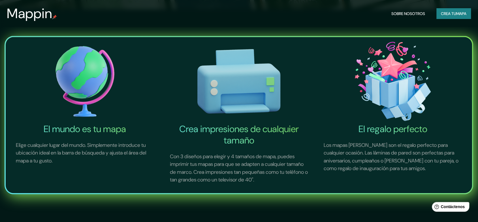
click at [82, 91] on img at bounding box center [85, 81] width 152 height 84
click at [94, 129] on font "El mundo es tu mapa" at bounding box center [85, 129] width 82 height 12
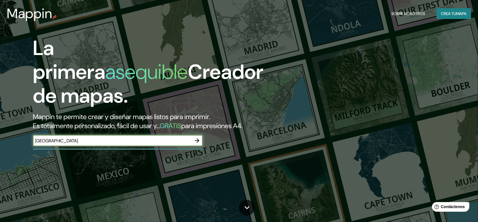
type input "[GEOGRAPHIC_DATA]"
click at [197, 141] on icon "button" at bounding box center [197, 140] width 5 height 5
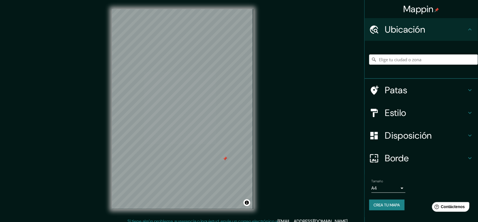
click at [225, 157] on div at bounding box center [225, 158] width 5 height 5
click at [283, 44] on div "Mappin Ubicación Patas Estilo Disposición Borde Elige un borde. Consejo : puede…" at bounding box center [239, 113] width 478 height 227
click at [436, 93] on h4 "Patas" at bounding box center [425, 89] width 81 height 11
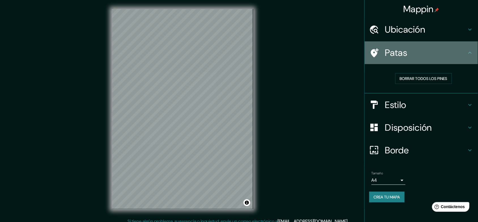
click at [467, 46] on div "Patas" at bounding box center [420, 52] width 113 height 23
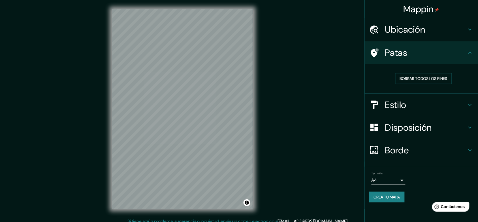
click at [463, 104] on h4 "Estilo" at bounding box center [425, 104] width 81 height 11
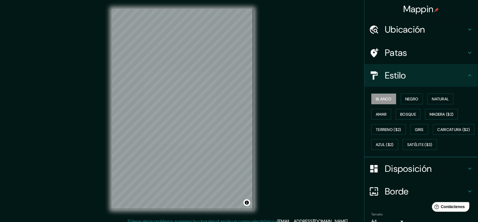
click at [466, 77] on icon at bounding box center [469, 75] width 7 height 7
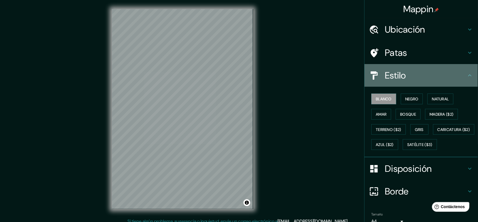
click at [466, 74] on icon at bounding box center [469, 75] width 7 height 7
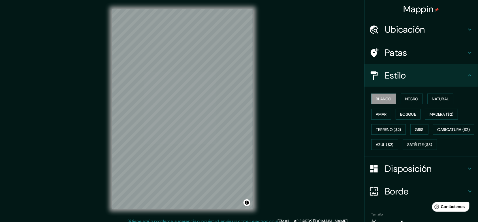
click at [453, 174] on h4 "Disposición" at bounding box center [425, 168] width 81 height 11
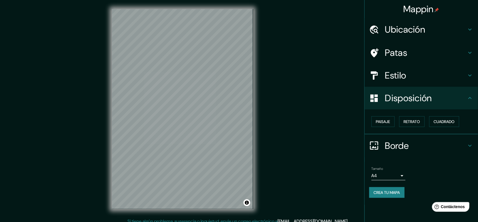
click at [400, 173] on body "Mappin Ubicación Patas Estilo Disposición Paisaje Retrato Cuadrado Borde Elige …" at bounding box center [239, 111] width 478 height 222
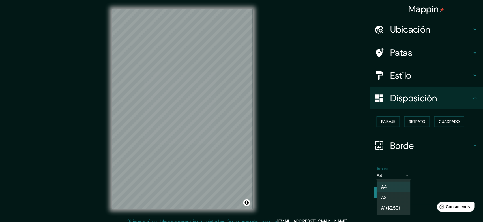
click at [437, 160] on div at bounding box center [241, 111] width 483 height 222
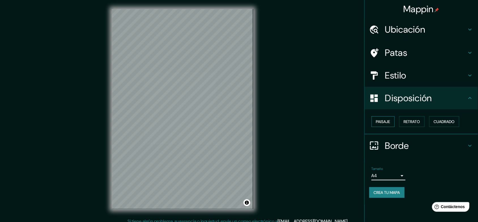
click at [379, 121] on font "Paisaje" at bounding box center [383, 121] width 14 height 5
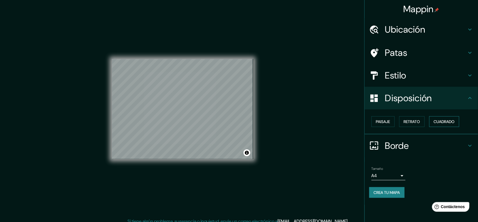
click at [448, 124] on font "Cuadrado" at bounding box center [443, 121] width 21 height 7
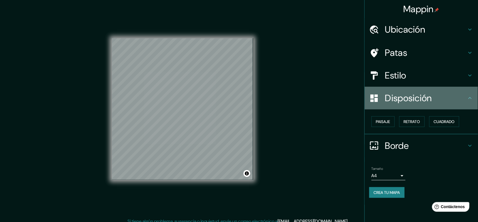
click at [467, 96] on icon at bounding box center [469, 98] width 7 height 7
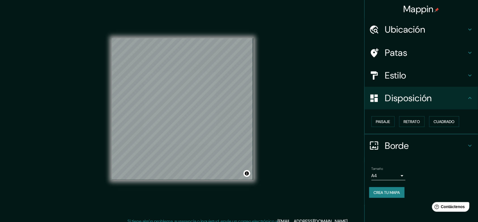
click at [472, 96] on icon at bounding box center [469, 98] width 7 height 7
click at [474, 100] on div "Disposición" at bounding box center [420, 98] width 113 height 23
click at [459, 75] on h4 "Estilo" at bounding box center [425, 75] width 81 height 11
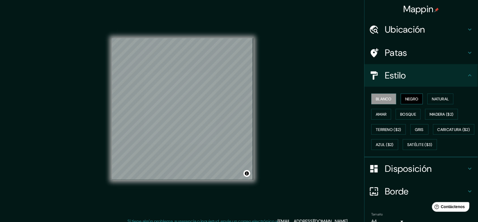
click at [408, 100] on font "Negro" at bounding box center [411, 98] width 13 height 7
click at [382, 96] on font "Blanco" at bounding box center [384, 98] width 16 height 5
click at [431, 30] on h4 "Ubicación" at bounding box center [425, 29] width 81 height 11
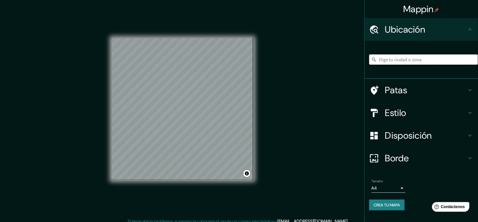
click at [407, 61] on input "Elige tu ciudad o zona" at bounding box center [423, 59] width 109 height 10
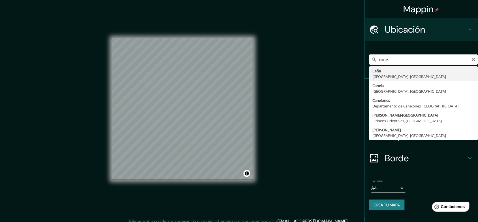
type input "Cane, [GEOGRAPHIC_DATA], [GEOGRAPHIC_DATA]"
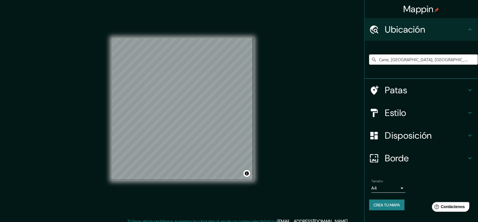
click at [443, 91] on h4 "Patas" at bounding box center [425, 89] width 81 height 11
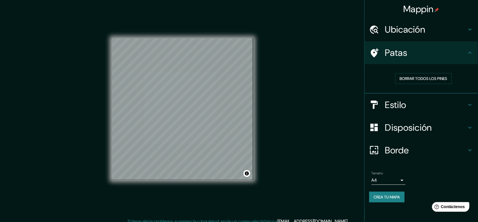
click at [453, 57] on h4 "Patas" at bounding box center [425, 52] width 81 height 11
click at [467, 29] on icon at bounding box center [469, 29] width 7 height 7
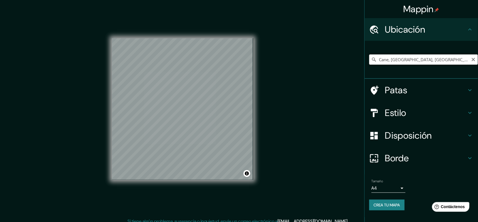
click at [460, 60] on input "Cane, [GEOGRAPHIC_DATA], [GEOGRAPHIC_DATA]" at bounding box center [423, 59] width 109 height 10
click at [447, 59] on input "Cane, [GEOGRAPHIC_DATA], [GEOGRAPHIC_DATA]" at bounding box center [423, 59] width 109 height 10
click at [463, 61] on input "Cane, [GEOGRAPHIC_DATA], [GEOGRAPHIC_DATA]" at bounding box center [423, 59] width 109 height 10
click at [473, 60] on icon "Claro" at bounding box center [472, 59] width 3 height 3
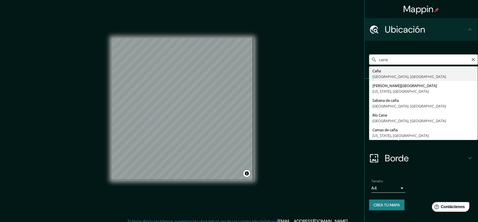
type input "Cane, [GEOGRAPHIC_DATA], [GEOGRAPHIC_DATA]"
click at [349, 108] on div "Mappin Ubicación Cane, [GEOGRAPHIC_DATA], [GEOGRAPHIC_DATA] [GEOGRAPHIC_DATA] […" at bounding box center [239, 113] width 478 height 227
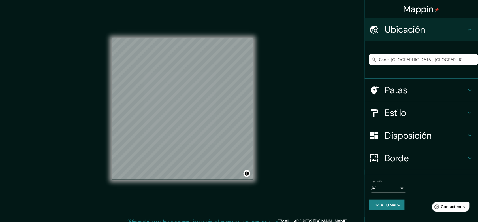
click at [399, 186] on body "Mappin Ubicación Cane, [GEOGRAPHIC_DATA], [GEOGRAPHIC_DATA] [GEOGRAPHIC_DATA] […" at bounding box center [239, 111] width 478 height 222
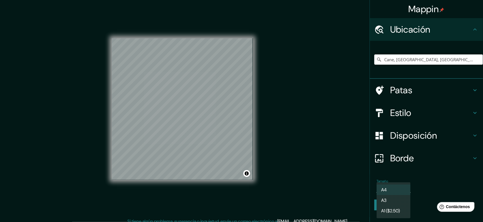
click at [391, 198] on li "A3" at bounding box center [394, 200] width 34 height 10
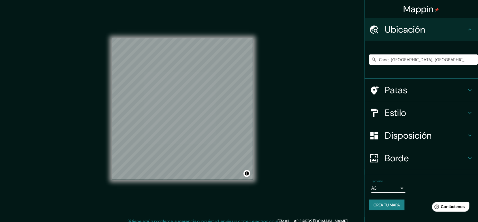
click at [396, 187] on body "Mappin Ubicación Cane, [GEOGRAPHIC_DATA], [GEOGRAPHIC_DATA] [GEOGRAPHIC_DATA] […" at bounding box center [239, 111] width 478 height 222
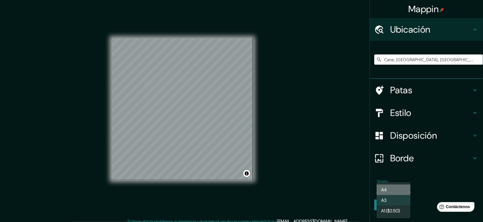
click at [396, 187] on li "A4" at bounding box center [394, 189] width 34 height 10
type input "single"
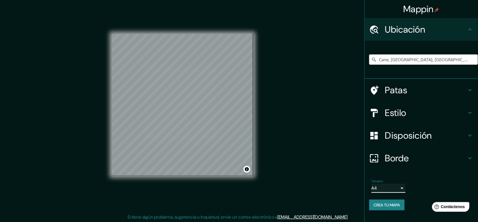
scroll to position [5, 0]
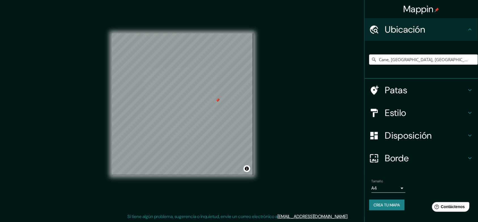
click at [218, 102] on div at bounding box center [217, 100] width 5 height 5
click at [248, 171] on button "Activar o desactivar atribución" at bounding box center [246, 168] width 7 height 7
click at [453, 159] on h4 "Borde" at bounding box center [425, 157] width 81 height 11
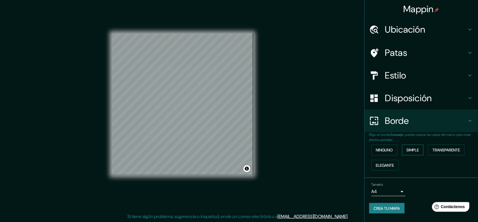
click at [416, 152] on font "Simple" at bounding box center [412, 149] width 12 height 7
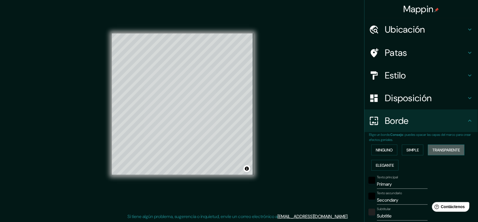
click at [440, 152] on font "Transparente" at bounding box center [445, 149] width 27 height 7
click at [391, 166] on button "Elegante" at bounding box center [384, 165] width 27 height 11
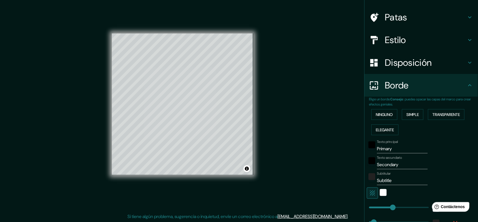
scroll to position [71, 0]
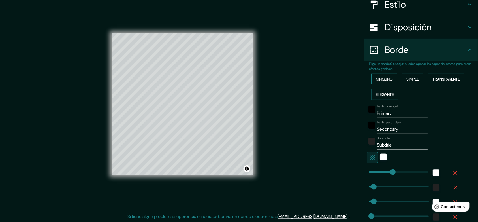
click at [384, 78] on font "Ninguno" at bounding box center [384, 78] width 17 height 5
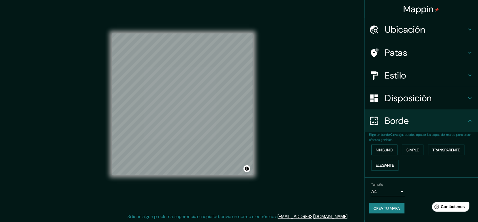
scroll to position [0, 0]
click at [386, 208] on font "Crea tu mapa" at bounding box center [386, 207] width 26 height 5
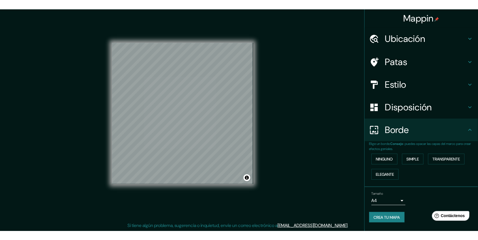
scroll to position [3, 0]
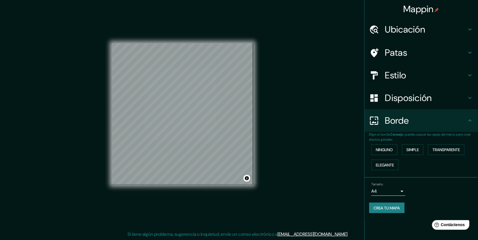
click at [390, 205] on font "Crea tu mapa" at bounding box center [386, 207] width 26 height 5
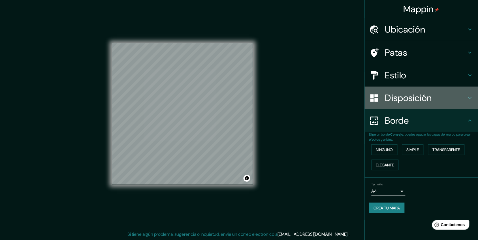
click at [447, 96] on h4 "Disposición" at bounding box center [425, 97] width 81 height 11
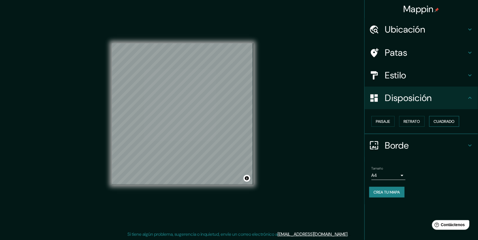
click at [442, 122] on font "Cuadrado" at bounding box center [443, 121] width 21 height 5
click at [420, 119] on font "Retrato" at bounding box center [411, 121] width 16 height 5
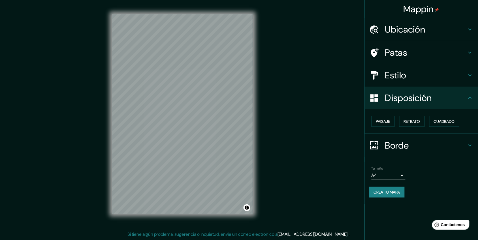
click at [291, 138] on div "Mappin Ubicación Cane, [GEOGRAPHIC_DATA], [GEOGRAPHIC_DATA] [GEOGRAPHIC_DATA] […" at bounding box center [239, 118] width 478 height 243
click at [392, 187] on button "Crea tu mapa" at bounding box center [386, 192] width 35 height 11
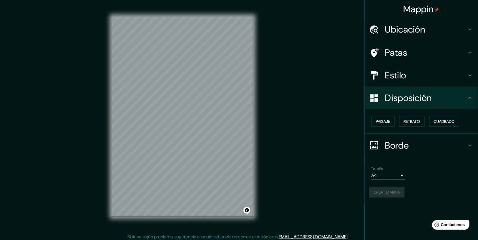
scroll to position [0, 0]
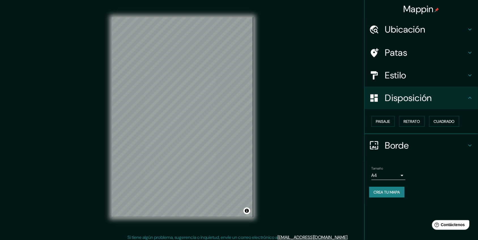
drag, startPoint x: 256, startPoint y: 127, endPoint x: 328, endPoint y: 121, distance: 72.9
click at [328, 121] on div "Mappin Ubicación Cane, [GEOGRAPHIC_DATA], [GEOGRAPHIC_DATA] [GEOGRAPHIC_DATA] […" at bounding box center [239, 121] width 478 height 243
click at [383, 193] on font "Crea tu mapa" at bounding box center [386, 191] width 26 height 7
click at [473, 98] on div "Disposición" at bounding box center [420, 98] width 113 height 23
click at [473, 98] on icon at bounding box center [469, 98] width 7 height 7
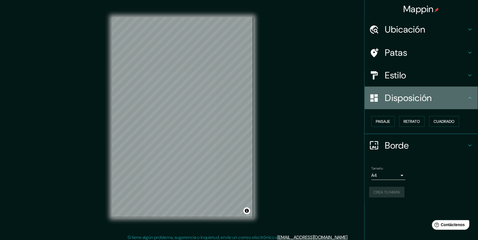
click at [473, 98] on icon at bounding box center [469, 98] width 7 height 7
drag, startPoint x: 473, startPoint y: 98, endPoint x: 470, endPoint y: 75, distance: 23.4
click at [472, 98] on icon at bounding box center [469, 98] width 7 height 7
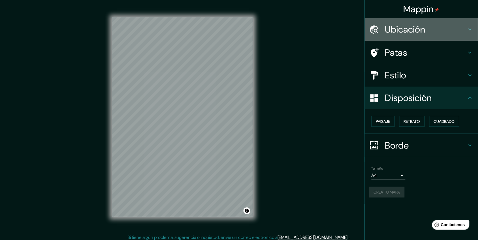
drag, startPoint x: 444, startPoint y: 25, endPoint x: 442, endPoint y: 32, distance: 7.1
click at [444, 25] on h4 "Ubicación" at bounding box center [425, 29] width 81 height 11
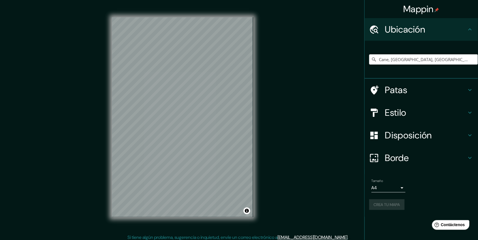
click at [442, 32] on h4 "Ubicación" at bounding box center [425, 29] width 81 height 11
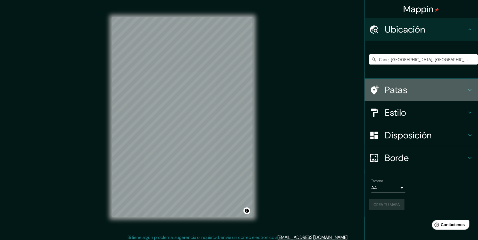
click at [431, 96] on div "Patas" at bounding box center [420, 90] width 113 height 23
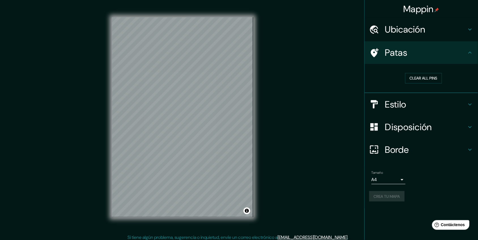
click at [430, 100] on h4 "Estilo" at bounding box center [425, 104] width 81 height 11
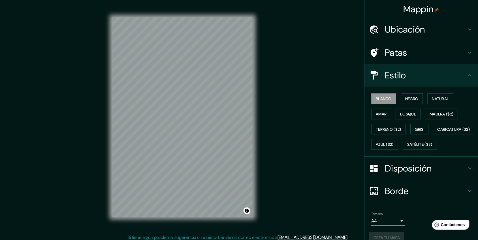
click at [409, 174] on font "Disposición" at bounding box center [408, 168] width 47 height 12
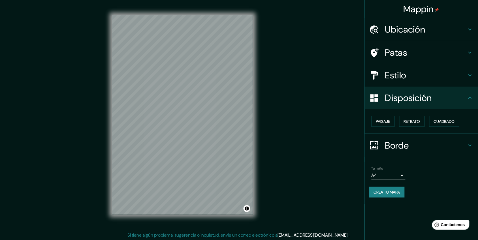
scroll to position [3, 0]
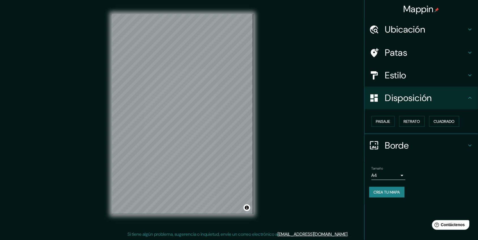
drag, startPoint x: 333, startPoint y: 139, endPoint x: 344, endPoint y: 141, distance: 11.4
click at [332, 139] on div "Mappin Ubicación Cane, [GEOGRAPHIC_DATA], [GEOGRAPHIC_DATA] [GEOGRAPHIC_DATA] […" at bounding box center [239, 118] width 478 height 243
drag, startPoint x: 68, startPoint y: 63, endPoint x: 42, endPoint y: 102, distance: 47.0
click at [40, 101] on div "Mappin Ubicación Cane, [GEOGRAPHIC_DATA], [GEOGRAPHIC_DATA] [GEOGRAPHIC_DATA] […" at bounding box center [239, 118] width 478 height 243
click at [246, 209] on button "Activar o desactivar atribución" at bounding box center [246, 207] width 7 height 7
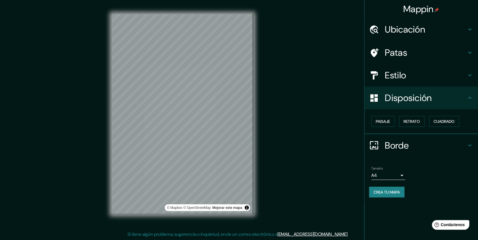
click at [300, 146] on div "Mappin Ubicación Cane, [GEOGRAPHIC_DATA], [GEOGRAPHIC_DATA] [GEOGRAPHIC_DATA] […" at bounding box center [239, 118] width 478 height 243
click at [402, 71] on font "Estilo" at bounding box center [395, 75] width 21 height 12
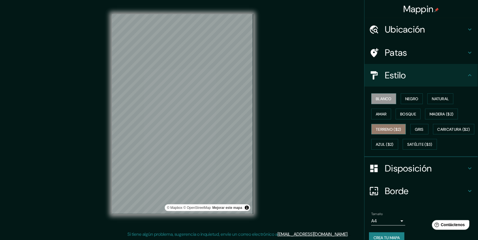
click at [381, 124] on button "Terreno ($2)" at bounding box center [388, 129] width 35 height 11
click at [379, 115] on font "Amar" at bounding box center [381, 113] width 11 height 5
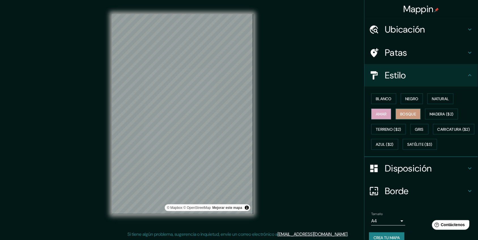
click at [400, 115] on font "Bosque" at bounding box center [408, 113] width 16 height 5
click at [425, 115] on button "Madera ($2)" at bounding box center [441, 114] width 33 height 11
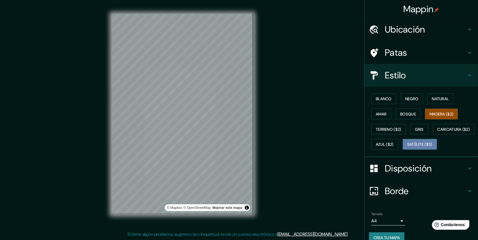
click at [407, 147] on font "Satélite ($3)" at bounding box center [419, 144] width 25 height 5
click at [247, 208] on button "Activar o desactivar atribución" at bounding box center [246, 207] width 7 height 7
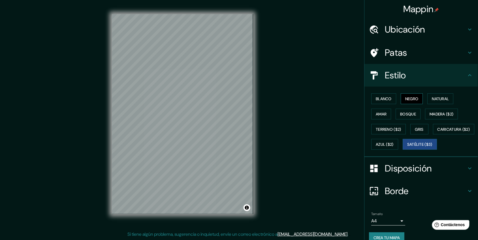
click at [408, 98] on font "Negro" at bounding box center [411, 98] width 13 height 5
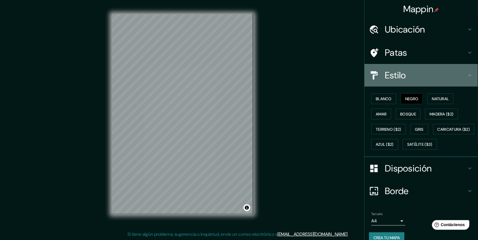
click at [466, 73] on icon at bounding box center [469, 75] width 7 height 7
click at [466, 76] on icon at bounding box center [469, 75] width 7 height 7
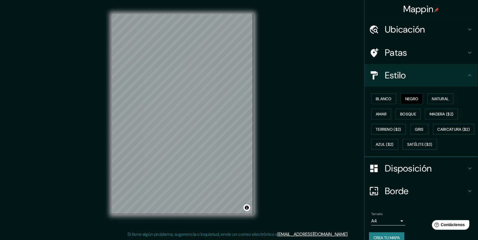
click at [456, 52] on h4 "Patas" at bounding box center [425, 52] width 81 height 11
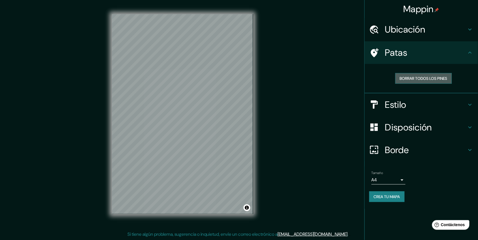
click at [436, 80] on font "Borrar todos los pines" at bounding box center [424, 78] width 48 height 5
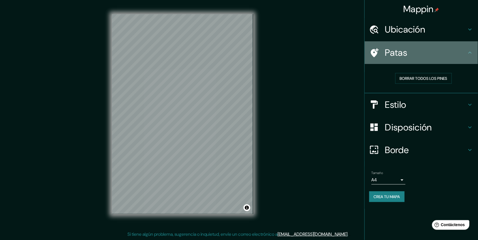
click at [466, 51] on h4 "Patas" at bounding box center [425, 52] width 81 height 11
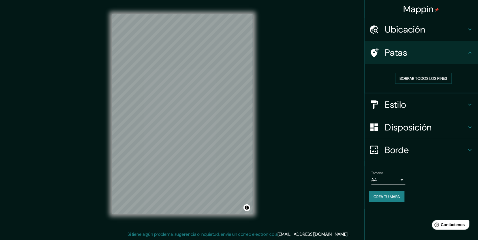
click at [452, 125] on h4 "Disposición" at bounding box center [425, 127] width 81 height 11
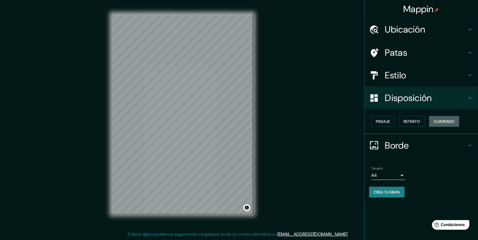
click at [442, 121] on font "Cuadrado" at bounding box center [443, 121] width 21 height 5
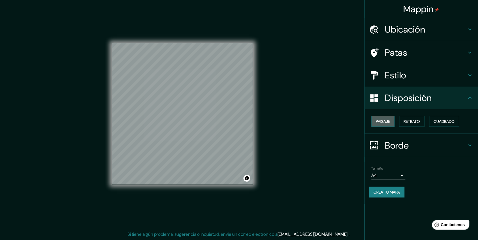
click at [390, 121] on font "Paisaje" at bounding box center [383, 121] width 14 height 5
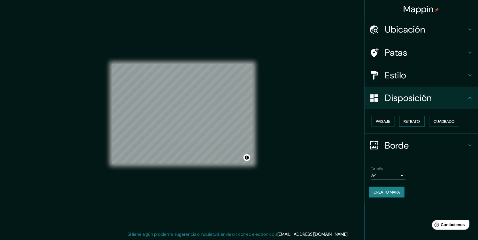
click at [404, 121] on button "Retrato" at bounding box center [411, 121] width 25 height 11
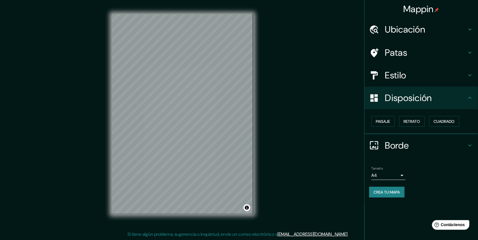
drag, startPoint x: 390, startPoint y: 119, endPoint x: 342, endPoint y: 132, distance: 50.2
click at [390, 119] on font "Paisaje" at bounding box center [383, 121] width 14 height 5
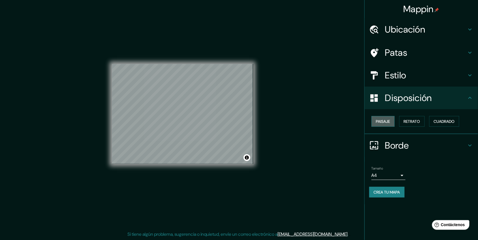
click at [372, 122] on button "Paisaje" at bounding box center [382, 121] width 23 height 11
click at [381, 122] on font "Paisaje" at bounding box center [383, 121] width 14 height 5
click at [435, 122] on font "Cuadrado" at bounding box center [443, 121] width 21 height 5
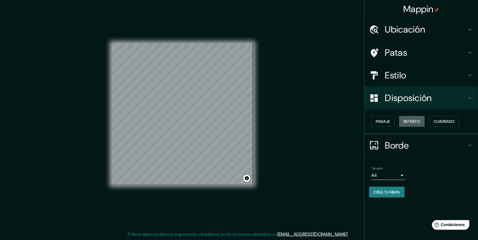
click at [410, 121] on font "Retrato" at bounding box center [411, 121] width 16 height 5
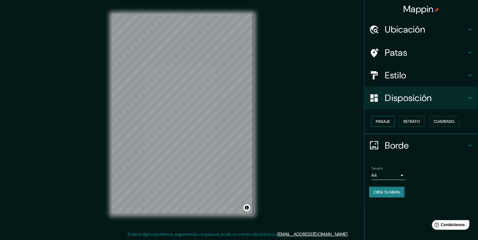
click at [385, 122] on font "Paisaje" at bounding box center [383, 121] width 14 height 5
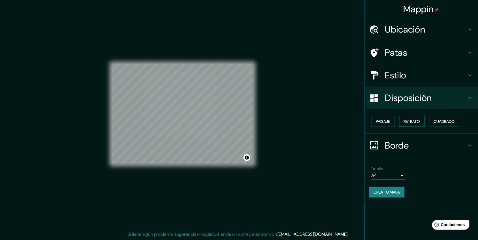
click at [424, 122] on button "Retrato" at bounding box center [411, 121] width 25 height 11
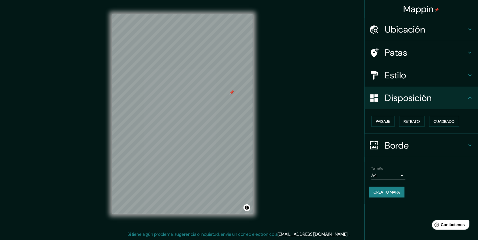
drag, startPoint x: 269, startPoint y: 130, endPoint x: 231, endPoint y: 91, distance: 54.2
click at [231, 91] on div at bounding box center [231, 92] width 5 height 5
click at [278, 122] on div "Mappin Ubicación Cane, [GEOGRAPHIC_DATA], [GEOGRAPHIC_DATA] [GEOGRAPHIC_DATA] […" at bounding box center [239, 118] width 478 height 243
drag, startPoint x: 268, startPoint y: 122, endPoint x: 264, endPoint y: 168, distance: 46.6
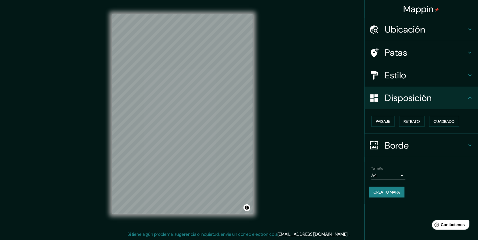
click at [271, 164] on div "Mappin Ubicación Cane, [GEOGRAPHIC_DATA], [GEOGRAPHIC_DATA] [GEOGRAPHIC_DATA] […" at bounding box center [239, 118] width 478 height 243
click at [409, 55] on h4 "Patas" at bounding box center [425, 52] width 81 height 11
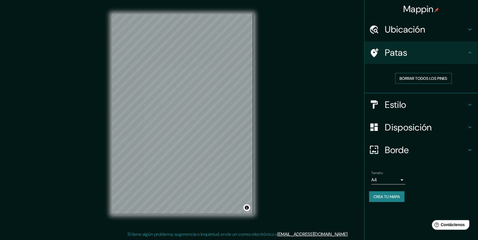
click at [429, 76] on font "Borrar todos los pines" at bounding box center [424, 78] width 48 height 5
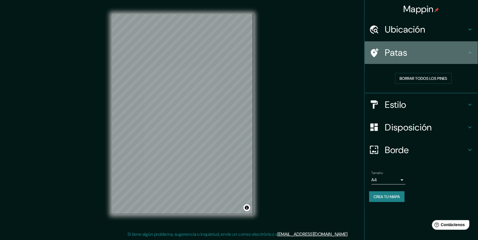
click at [459, 53] on h4 "Patas" at bounding box center [425, 52] width 81 height 11
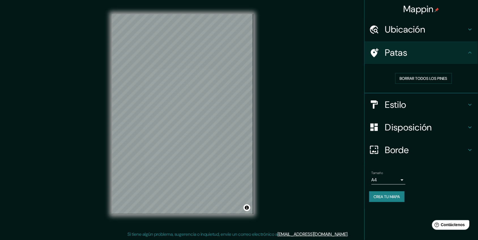
click at [471, 53] on icon at bounding box center [469, 52] width 7 height 7
click at [416, 108] on h4 "Estilo" at bounding box center [425, 104] width 81 height 11
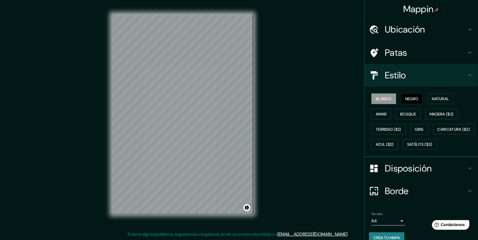
click at [385, 100] on font "Blanco" at bounding box center [384, 98] width 16 height 5
click at [428, 100] on button "Natural" at bounding box center [440, 98] width 26 height 11
click at [406, 96] on font "Negro" at bounding box center [411, 98] width 13 height 5
click at [394, 145] on font "Azul ($2)" at bounding box center [385, 144] width 18 height 5
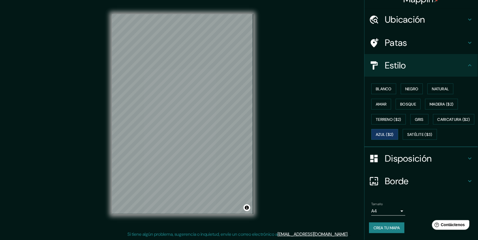
scroll to position [0, 0]
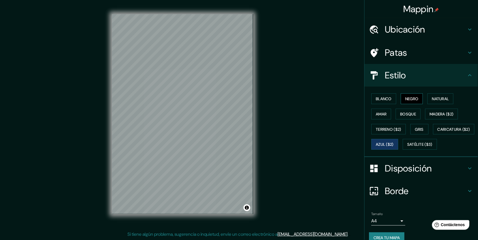
click at [408, 98] on font "Negro" at bounding box center [411, 98] width 13 height 5
click at [207, 125] on div at bounding box center [206, 123] width 5 height 5
drag, startPoint x: 203, startPoint y: 124, endPoint x: 204, endPoint y: 128, distance: 4.6
click at [204, 128] on div at bounding box center [204, 126] width 5 height 5
click at [203, 126] on div at bounding box center [204, 126] width 5 height 5
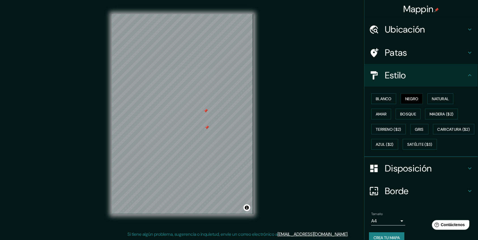
click at [207, 128] on div at bounding box center [207, 127] width 5 height 5
click at [207, 112] on div at bounding box center [205, 111] width 5 height 5
click at [215, 221] on div "Mappin Ubicación Cane, [GEOGRAPHIC_DATA], [GEOGRAPHIC_DATA] [GEOGRAPHIC_DATA] […" at bounding box center [239, 118] width 478 height 243
click at [186, 216] on div "© Mapbox © OpenStreetMap Improve this map" at bounding box center [182, 114] width 141 height 216
click at [313, 81] on div "Mappin Ubicación Cane, [GEOGRAPHIC_DATA], [GEOGRAPHIC_DATA] [GEOGRAPHIC_DATA] […" at bounding box center [239, 118] width 478 height 243
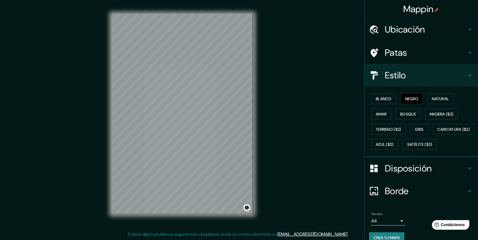
click at [423, 54] on h4 "Patas" at bounding box center [425, 52] width 81 height 11
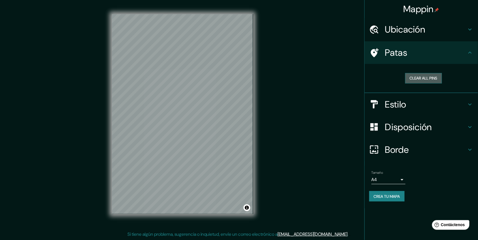
click at [422, 76] on button "Clear all pins" at bounding box center [423, 78] width 37 height 10
click at [188, 126] on div at bounding box center [187, 125] width 5 height 5
click at [192, 136] on div at bounding box center [191, 136] width 5 height 5
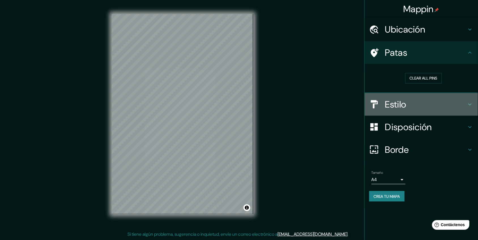
click at [417, 103] on h4 "Estilo" at bounding box center [425, 104] width 81 height 11
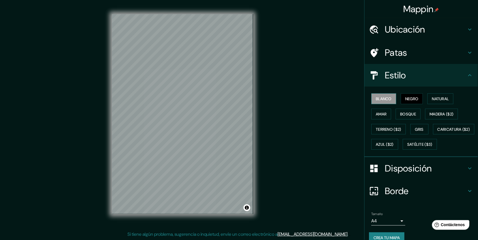
click at [382, 98] on font "Blanco" at bounding box center [384, 98] width 16 height 5
click at [417, 99] on button "Negro" at bounding box center [412, 98] width 22 height 11
drag, startPoint x: 170, startPoint y: 119, endPoint x: 370, endPoint y: 87, distance: 201.7
click at [336, 96] on div "Mappin Ubicación Cane, [GEOGRAPHIC_DATA], [GEOGRAPHIC_DATA] [GEOGRAPHIC_DATA] […" at bounding box center [239, 118] width 478 height 243
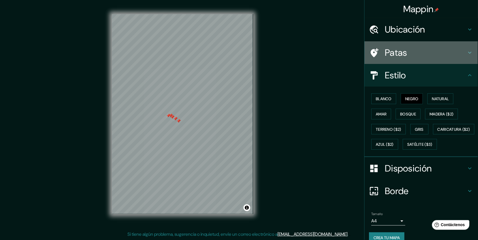
click at [385, 60] on div "Patas" at bounding box center [420, 52] width 113 height 23
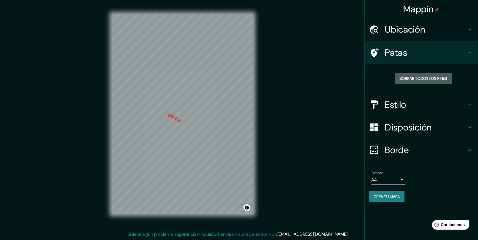
click at [412, 76] on font "Borrar todos los pines" at bounding box center [424, 78] width 48 height 5
click at [305, 100] on div "Mappin Ubicación Cane, [GEOGRAPHIC_DATA], [GEOGRAPHIC_DATA] [GEOGRAPHIC_DATA] […" at bounding box center [239, 118] width 478 height 243
